Goal: Task Accomplishment & Management: Manage account settings

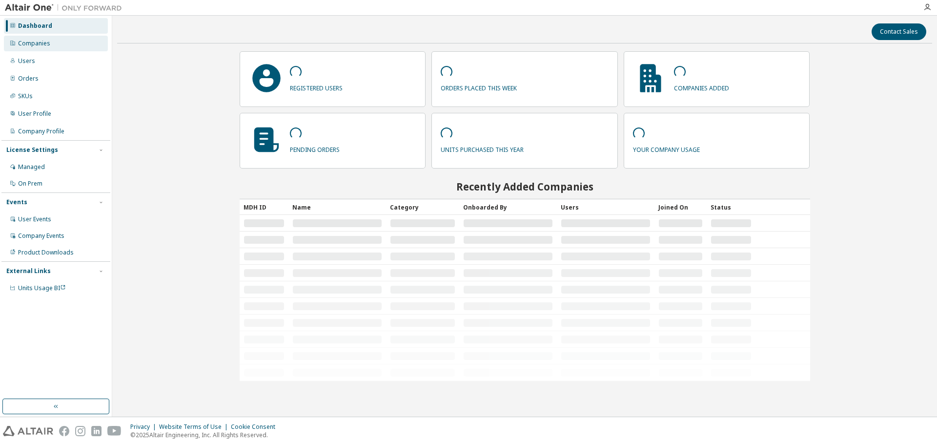
click at [53, 47] on div "Companies" at bounding box center [56, 44] width 104 height 16
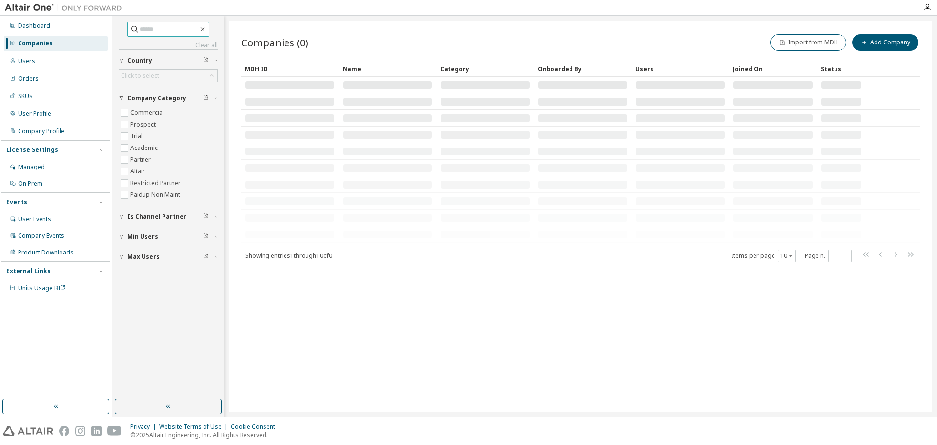
click at [183, 28] on input "text" at bounding box center [169, 29] width 59 height 10
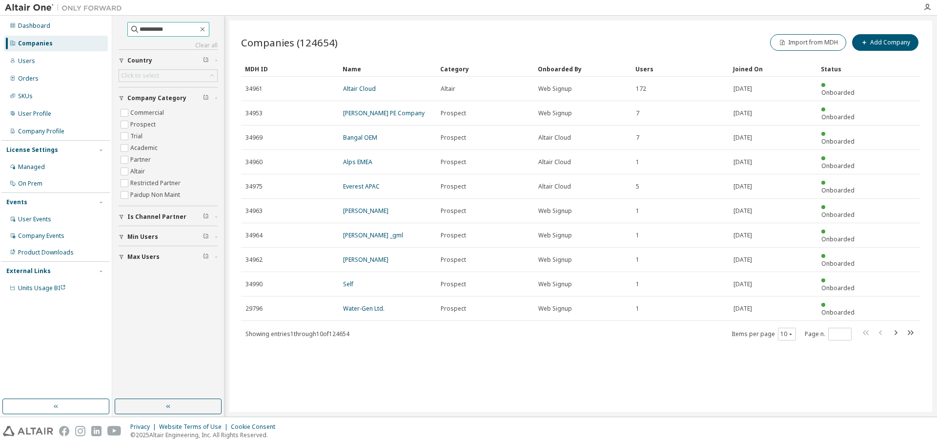
type input "**********"
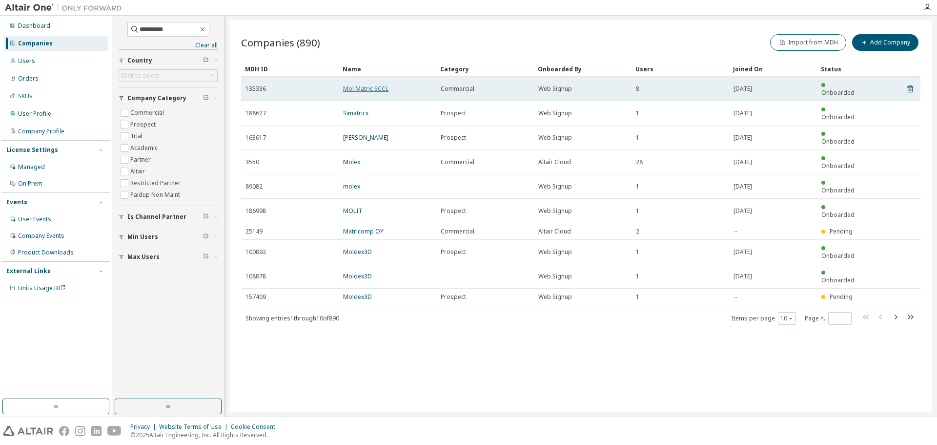
click at [364, 85] on link "Mol Matric SCCL" at bounding box center [365, 88] width 45 height 8
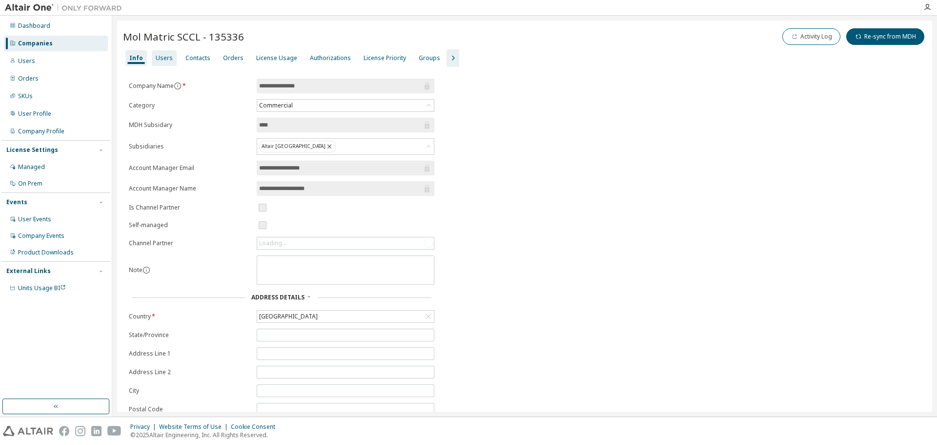
click at [157, 60] on div "Users" at bounding box center [164, 58] width 17 height 8
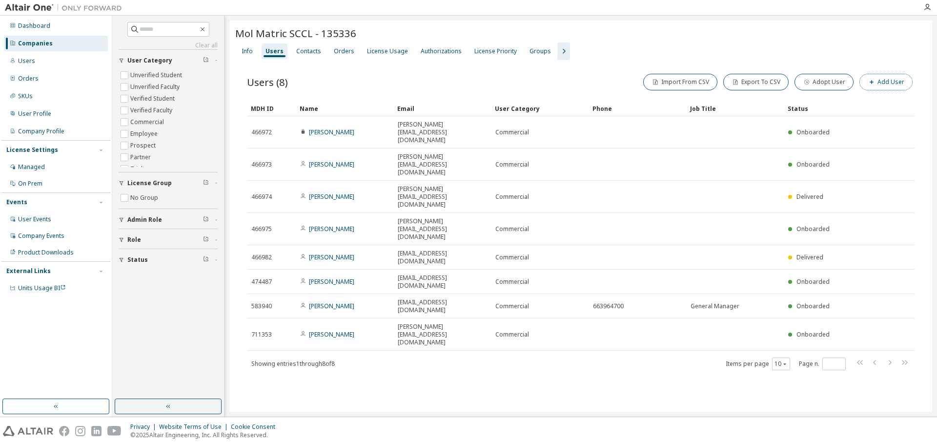
click at [904, 80] on button "Add User" at bounding box center [886, 82] width 53 height 17
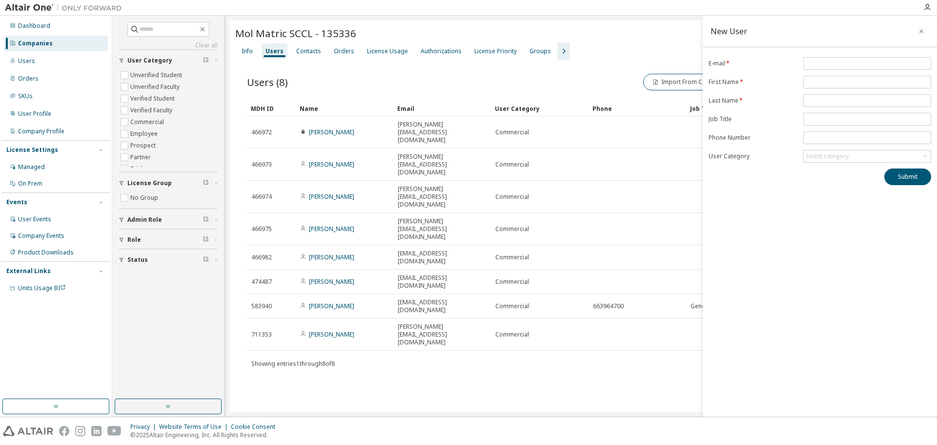
click at [483, 301] on div "Mol Matric SCCL - 135336 Clear Load Save Save As Field Operator Value Select fi…" at bounding box center [580, 216] width 703 height 391
click at [923, 27] on icon "button" at bounding box center [921, 31] width 7 height 8
